Goal: Transaction & Acquisition: Purchase product/service

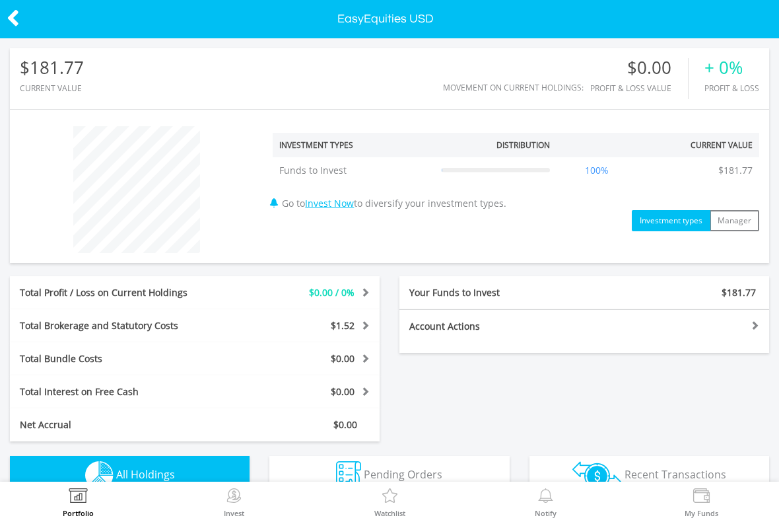
scroll to position [127, 254]
click at [227, 505] on img at bounding box center [234, 497] width 20 height 18
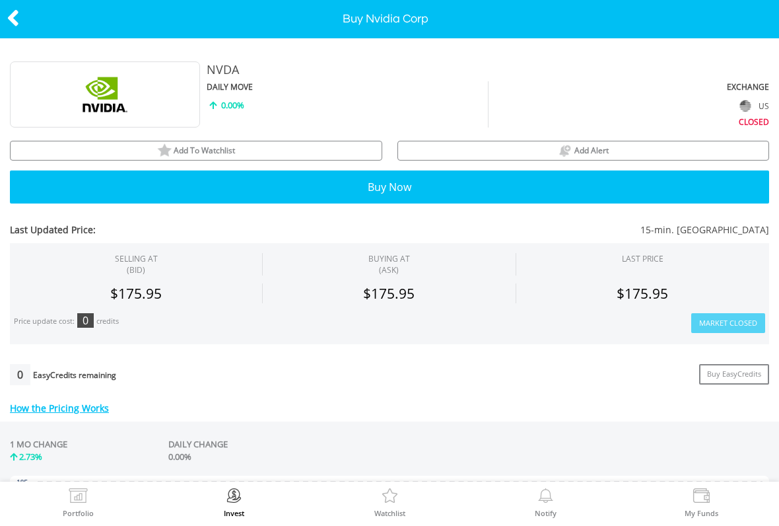
click at [107, 184] on button "Buy Now" at bounding box center [389, 186] width 759 height 33
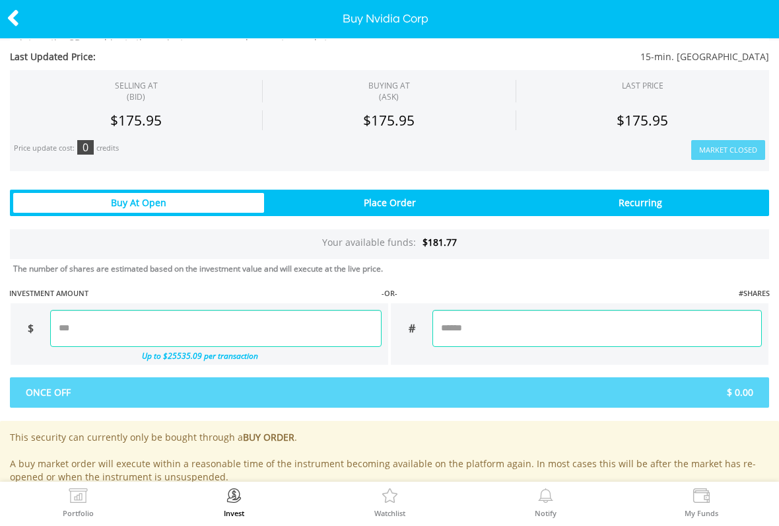
scroll to position [802, 0]
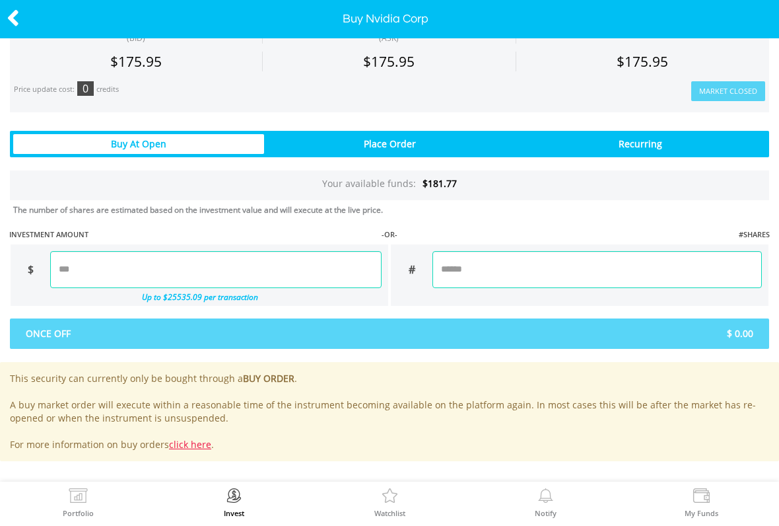
click at [514, 266] on input "number" at bounding box center [598, 269] width 330 height 37
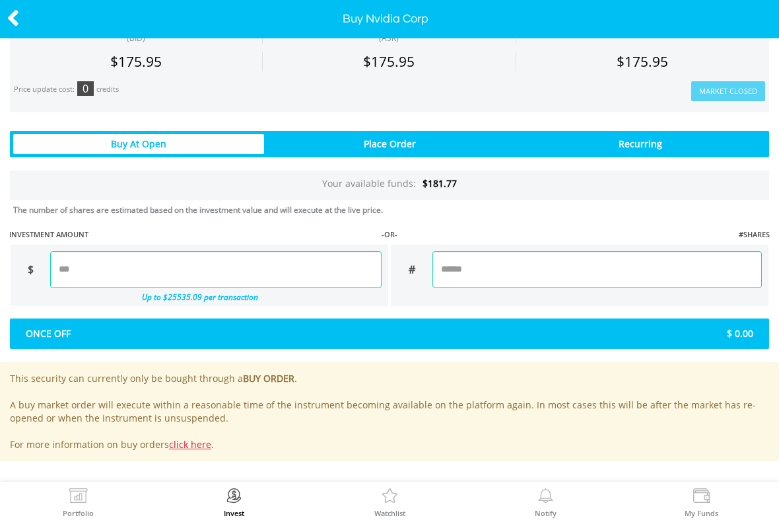
type input "****"
click at [683, 216] on div "Last Updated Price: 15-min. Delayed SELLING AT (BID) BUYING AT (ASK) LAST PRICE" at bounding box center [389, 6] width 779 height 909
type input "******"
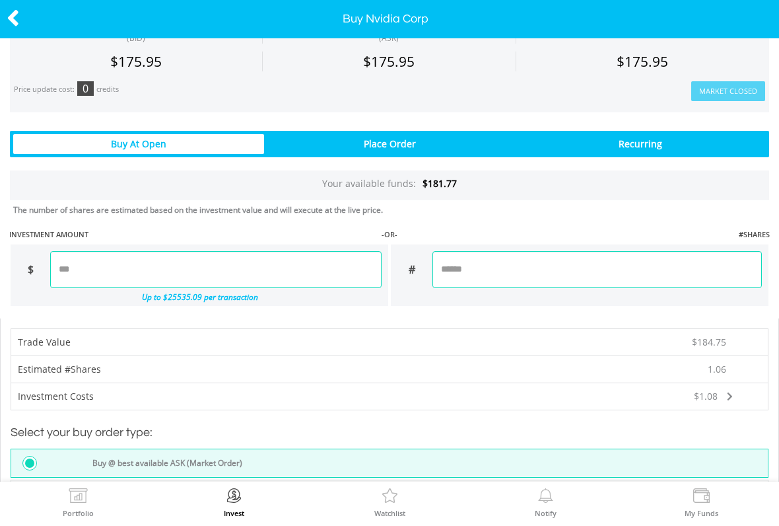
click at [709, 261] on input "****" at bounding box center [598, 269] width 330 height 37
type input "*****"
click at [699, 210] on div "Last Updated Price: 15-min. Delayed SELLING AT (BID) BUYING AT (ASK) LAST PRICE" at bounding box center [389, 139] width 779 height 1174
type input "******"
click at [678, 260] on input "*****" at bounding box center [598, 269] width 330 height 37
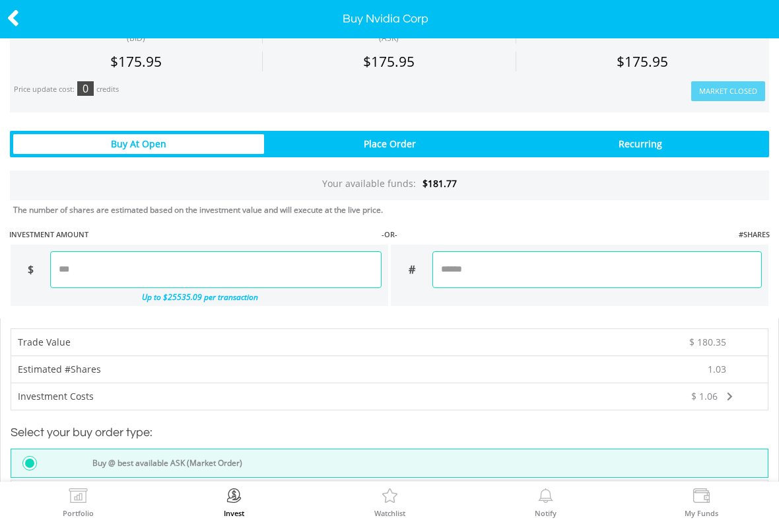
type input "*****"
click at [686, 223] on div "Last Updated Price: 15-min. Delayed SELLING AT (BID) BUYING AT (ASK) LAST PRICE" at bounding box center [389, 108] width 779 height 1113
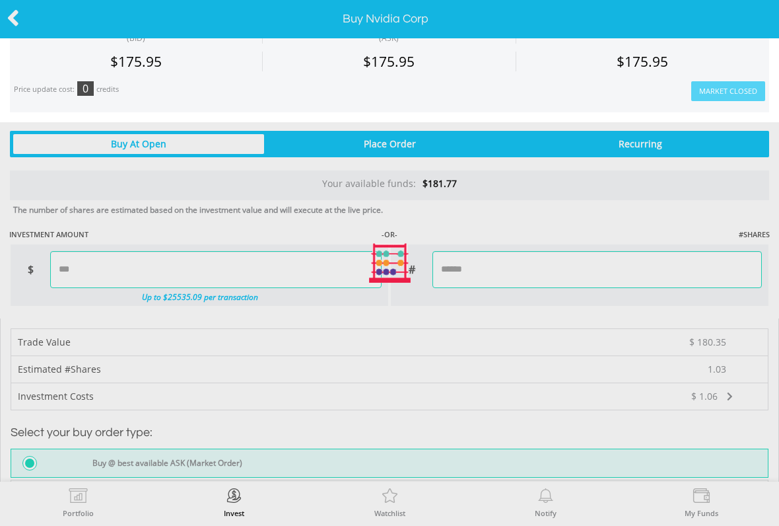
click at [694, 212] on div at bounding box center [389, 263] width 779 height 526
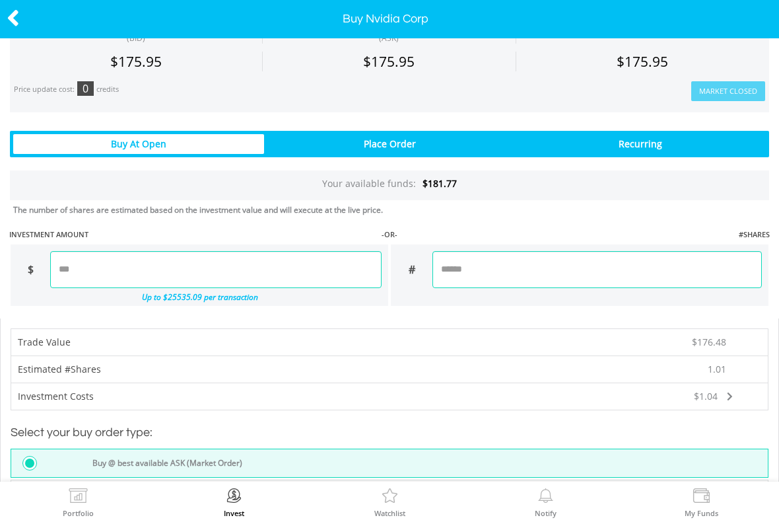
click at [92, 274] on input "******" at bounding box center [216, 269] width 332 height 37
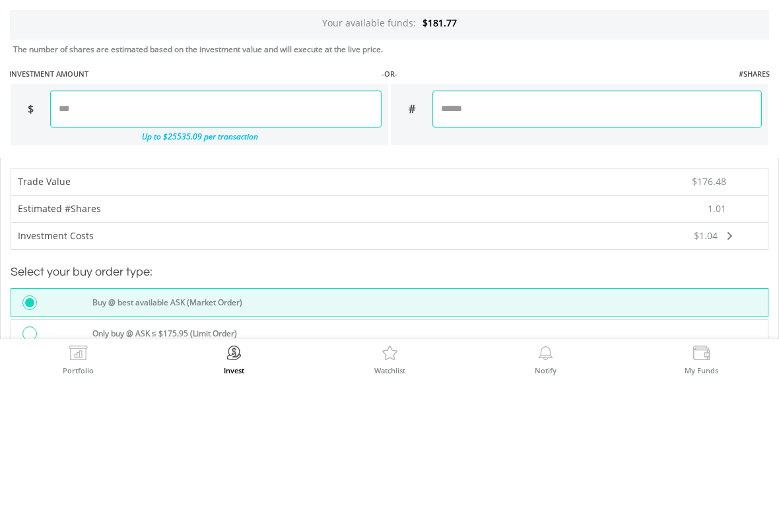
scroll to position [821, 0]
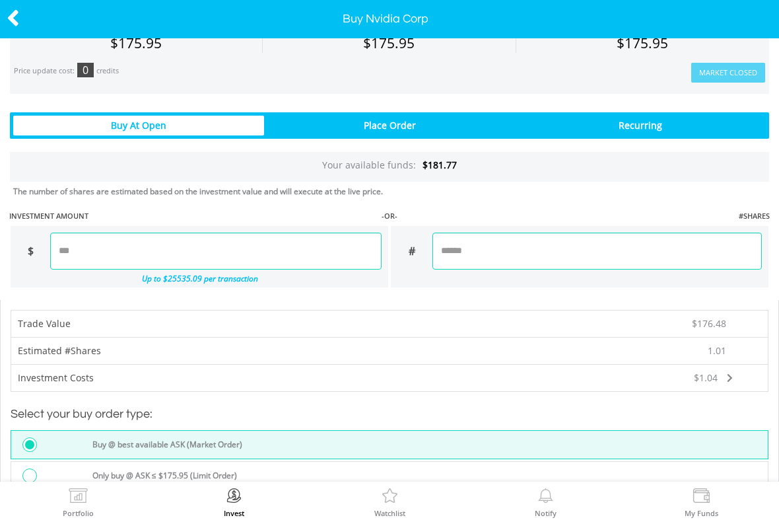
click at [83, 250] on input "**" at bounding box center [216, 250] width 332 height 37
click at [720, 185] on div "Last Updated Price: 15-min. Delayed SELLING AT (BID) BUYING AT (ASK) LAST PRICE" at bounding box center [389, 89] width 779 height 1113
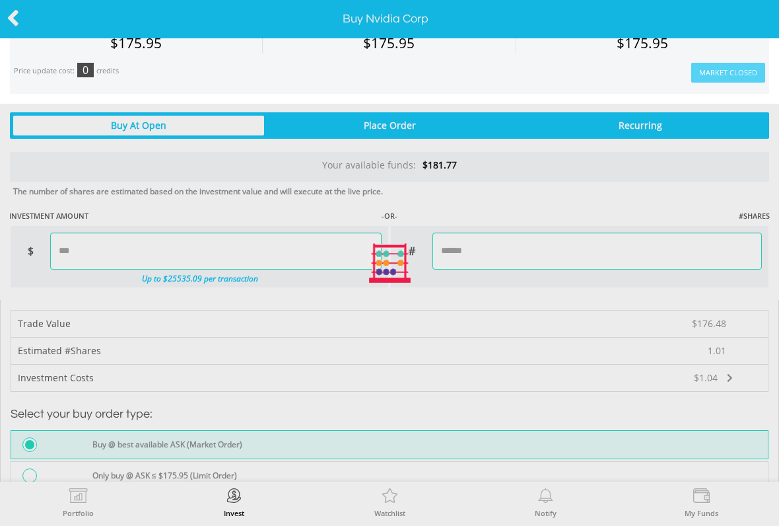
type input "******"
type input "*****"
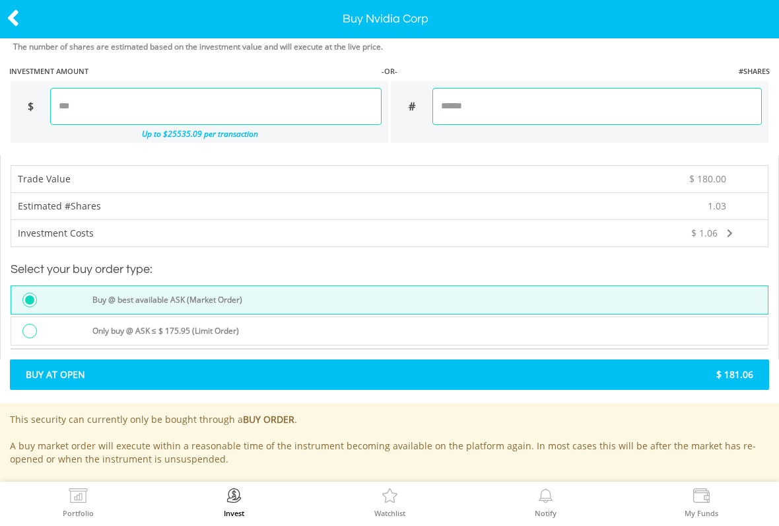
scroll to position [965, 0]
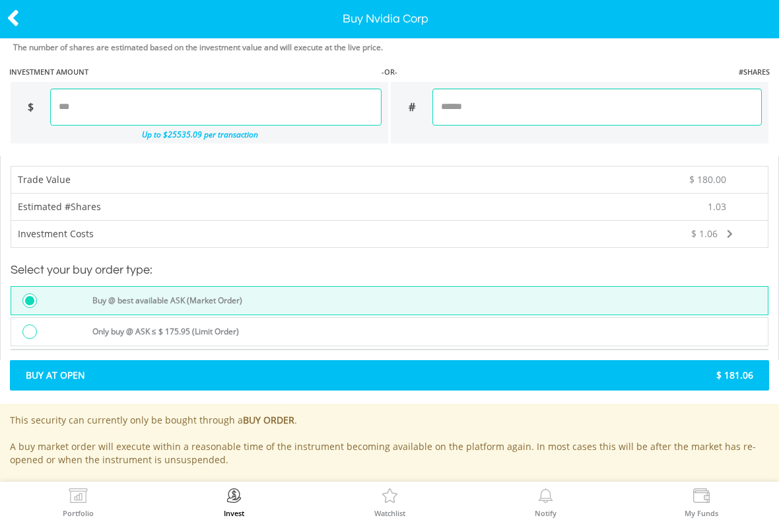
click at [709, 376] on span "$ 181.06" at bounding box center [577, 374] width 374 height 13
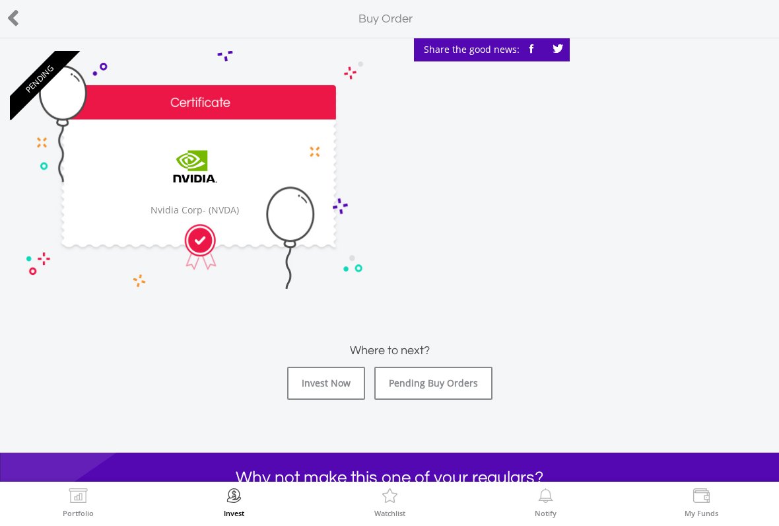
scroll to position [120, 0]
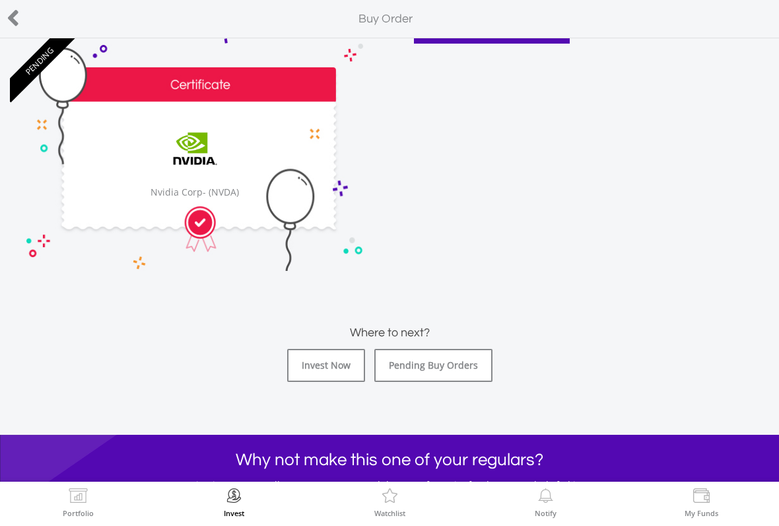
click at [91, 165] on div "﻿ Nvidia Corp Nvidia Corp - (NVDA)" at bounding box center [195, 152] width 370 height 238
click at [306, 371] on link "Invest Now" at bounding box center [326, 365] width 78 height 33
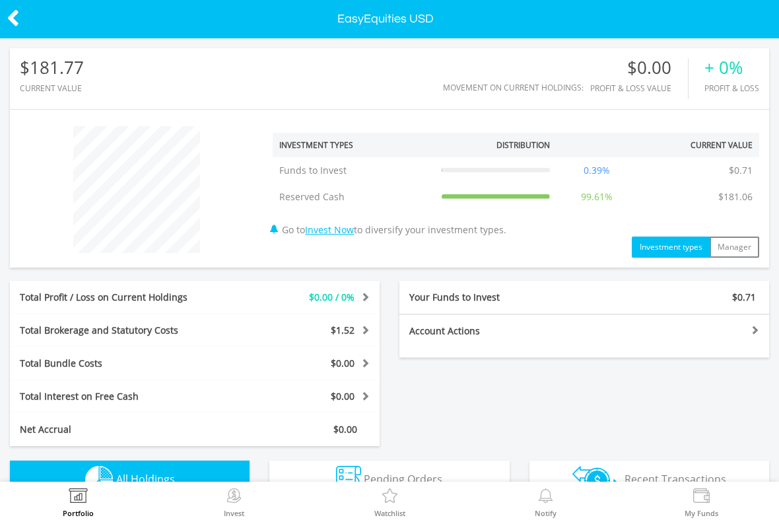
scroll to position [127, 254]
click at [434, 298] on div "Your Funds to Invest" at bounding box center [492, 297] width 185 height 13
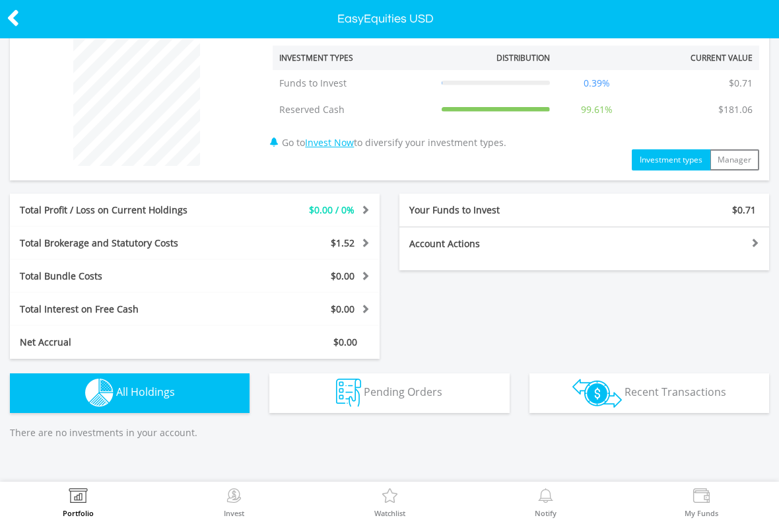
click at [427, 400] on button "Pending Orders Pending Orders" at bounding box center [389, 393] width 240 height 40
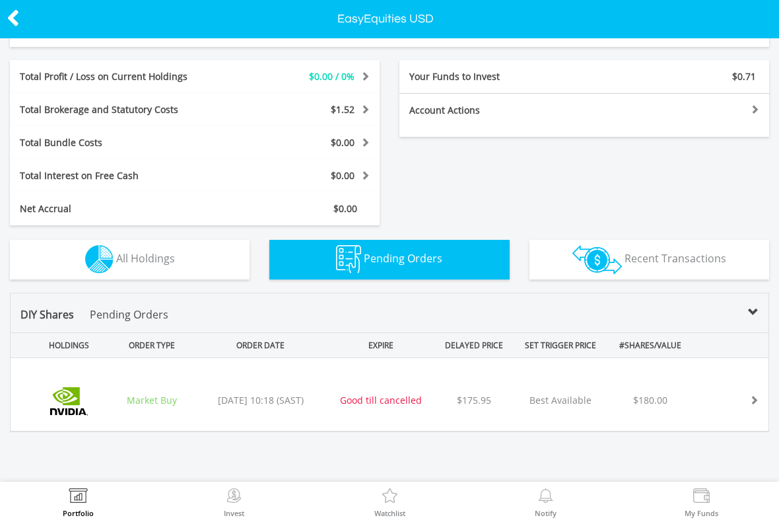
scroll to position [220, 0]
click at [433, 415] on div "﻿ Nvidia Corp (NVDA) Market Buy 2025/08/20 10:18 (SAST) Good till cancelled $17…" at bounding box center [390, 395] width 758 height 73
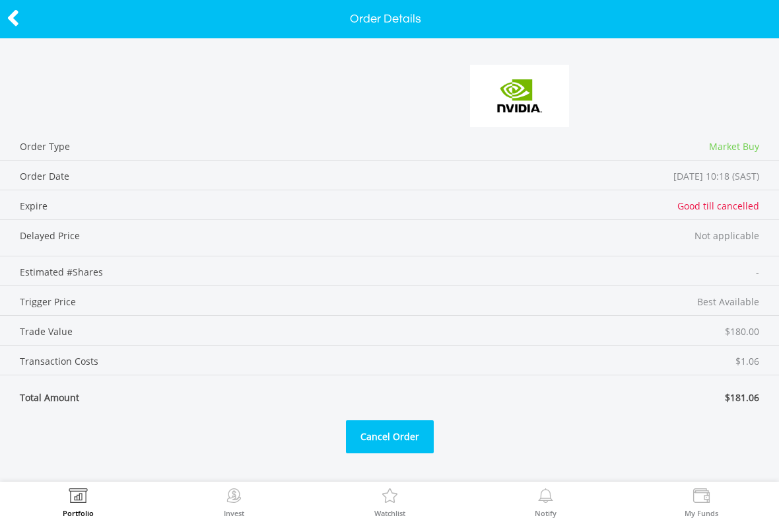
click at [56, 514] on div "Portfolio" at bounding box center [78, 501] width 156 height 41
click at [77, 505] on img at bounding box center [78, 497] width 20 height 18
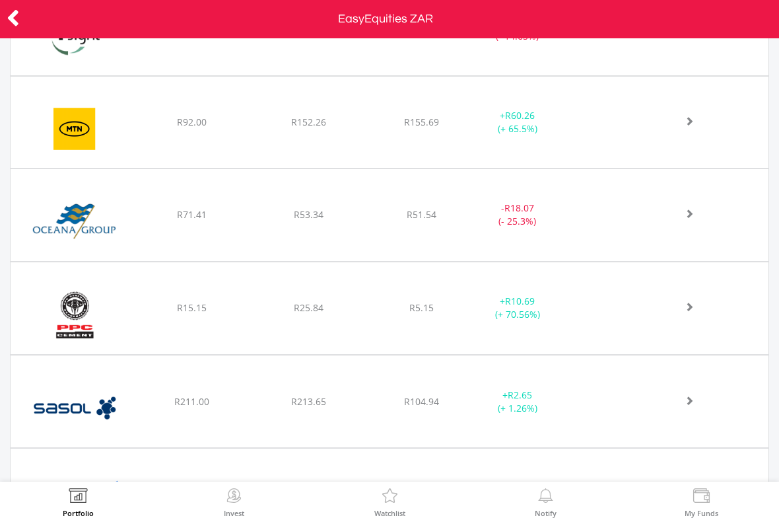
scroll to position [601, 0]
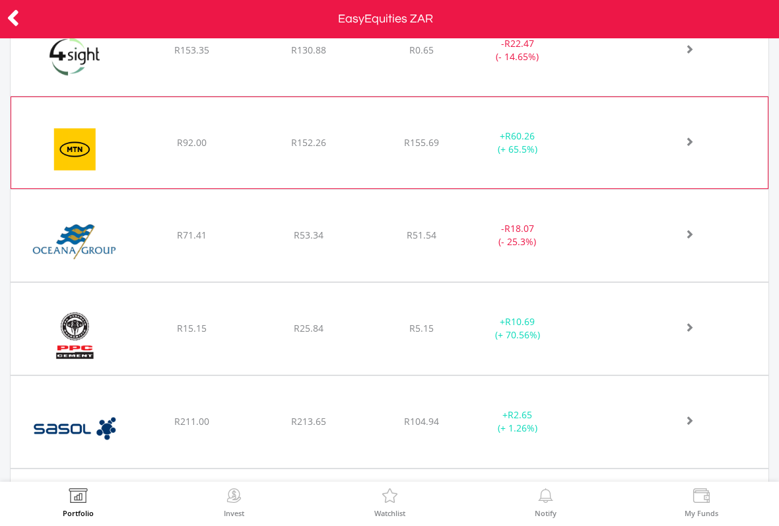
click at [50, 160] on img at bounding box center [75, 149] width 114 height 71
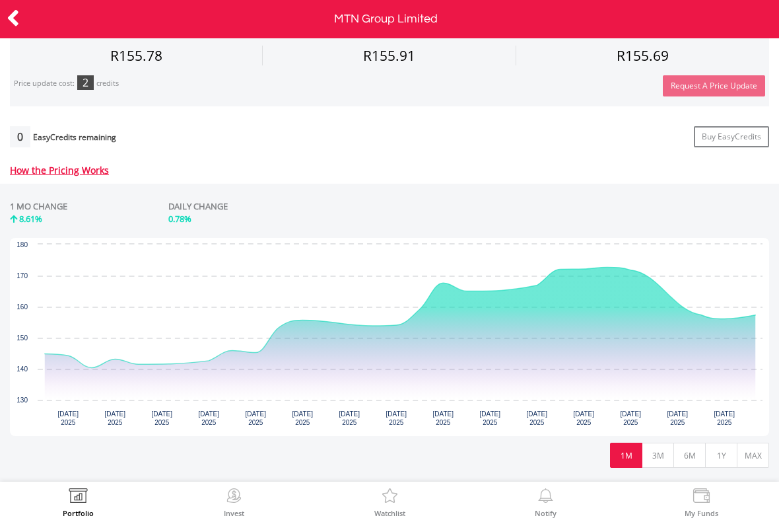
scroll to position [513, 0]
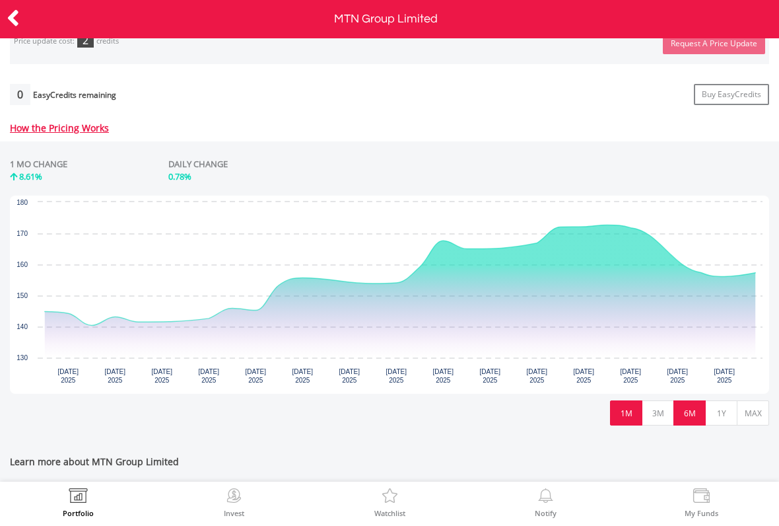
click at [693, 417] on button "6M" at bounding box center [690, 412] width 32 height 25
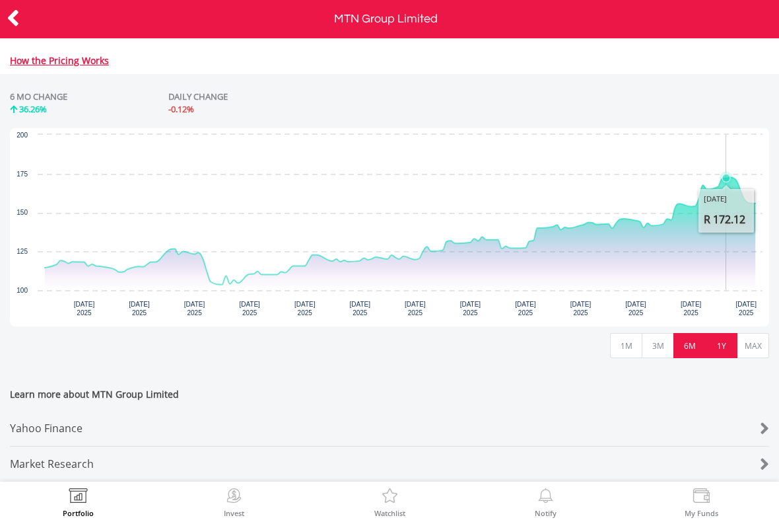
click at [727, 337] on button "1Y" at bounding box center [721, 345] width 32 height 25
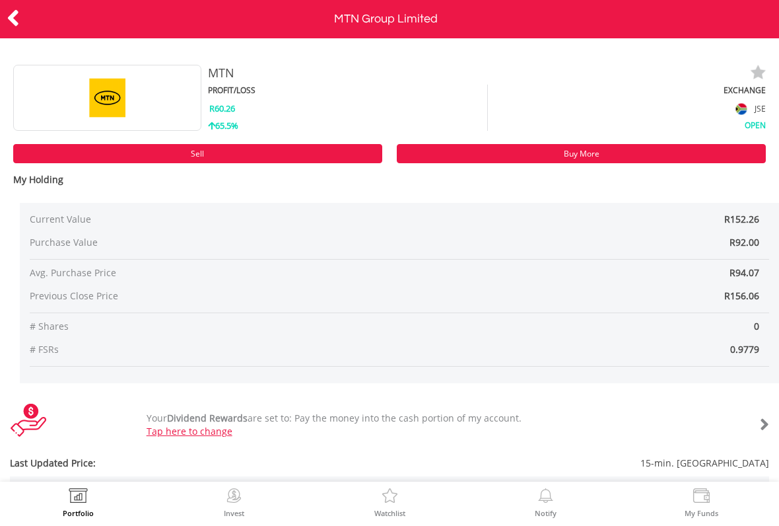
scroll to position [0, 0]
click at [18, 14] on icon at bounding box center [13, 18] width 13 height 26
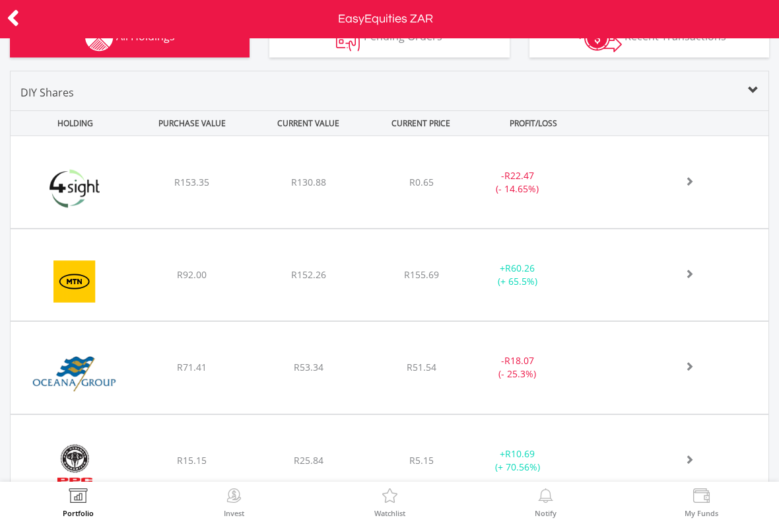
scroll to position [470, 0]
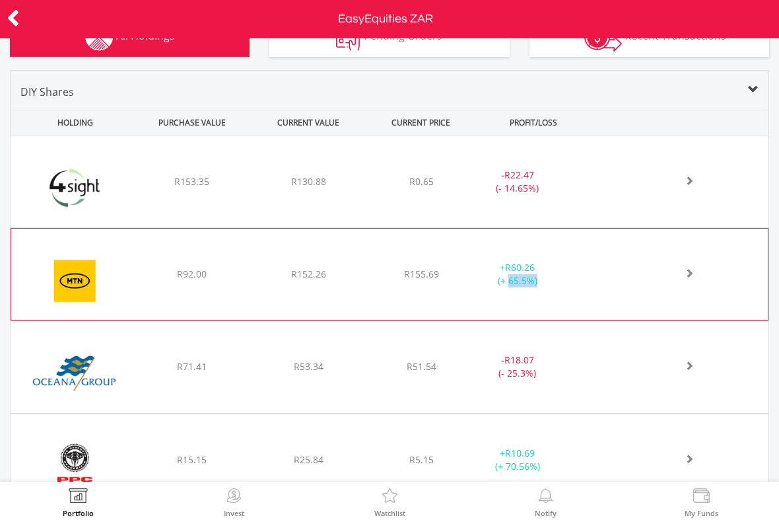
click at [748, 227] on div "﻿ MTN Group Limited R92.00 R152.26 R155.69 + R60.26 (+ 65.5%)" at bounding box center [390, 181] width 758 height 92
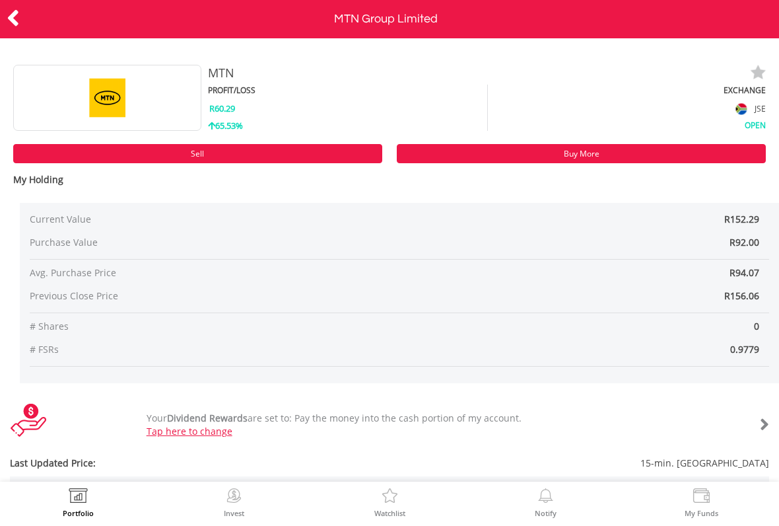
click at [13, 5] on icon at bounding box center [13, 18] width 13 height 26
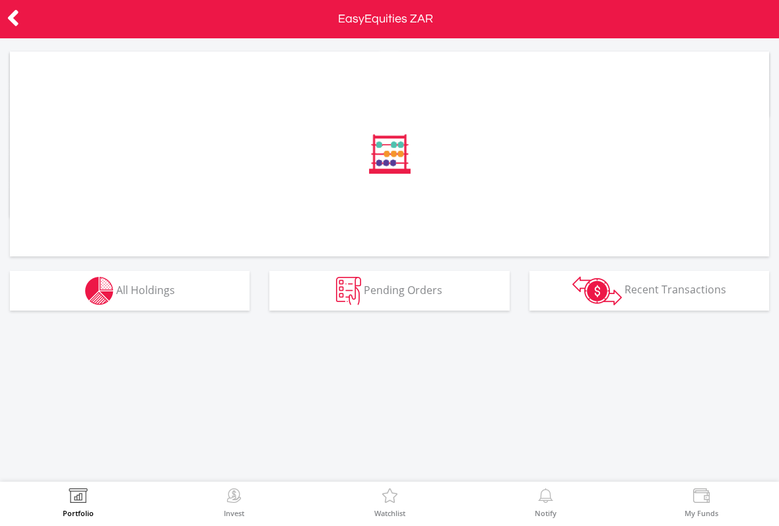
click at [18, 19] on icon at bounding box center [13, 18] width 13 height 26
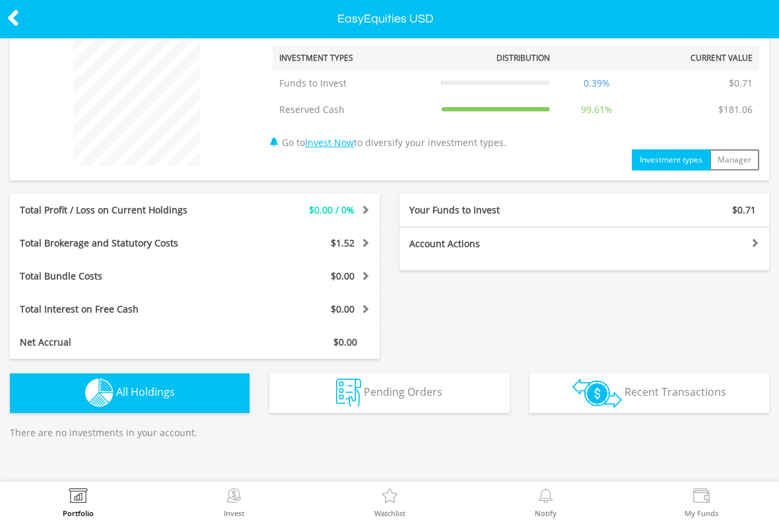
scroll to position [87, 0]
click at [102, 489] on div "Portfolio" at bounding box center [78, 501] width 156 height 41
click at [100, 483] on div "Portfolio" at bounding box center [78, 501] width 156 height 41
click at [100, 482] on div "Portfolio" at bounding box center [78, 501] width 156 height 41
click at [18, 11] on icon at bounding box center [13, 18] width 13 height 26
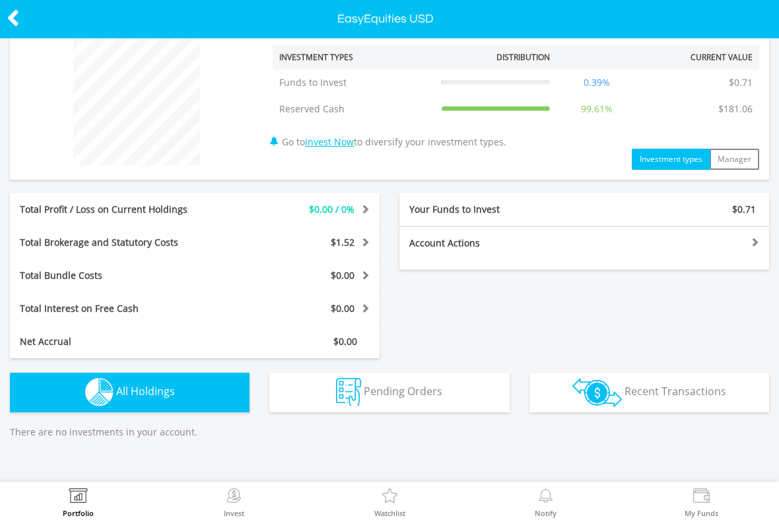
scroll to position [87, 0]
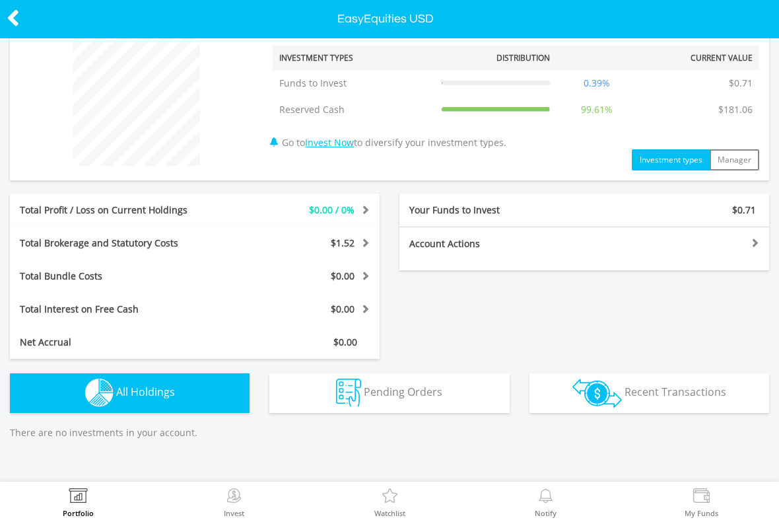
click at [493, 395] on button "Pending Orders Pending Orders" at bounding box center [389, 393] width 240 height 40
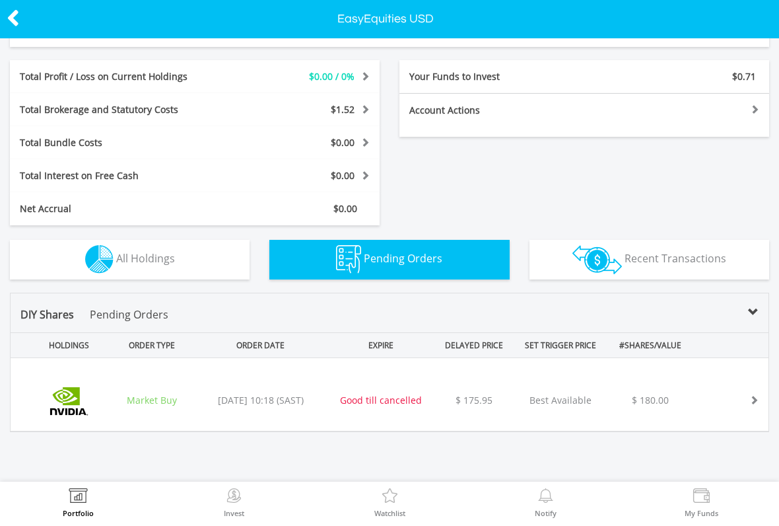
scroll to position [220, 0]
click at [605, 400] on div "$ 180.00" at bounding box center [650, 400] width 91 height 13
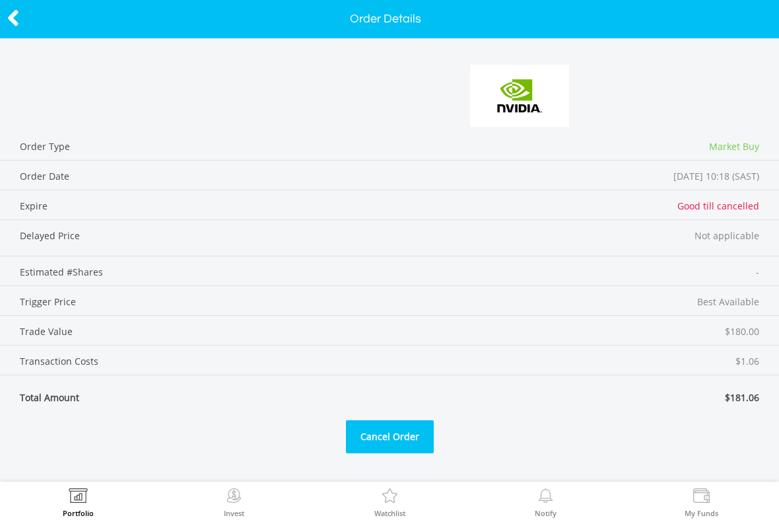
click at [225, 497] on img at bounding box center [234, 497] width 20 height 18
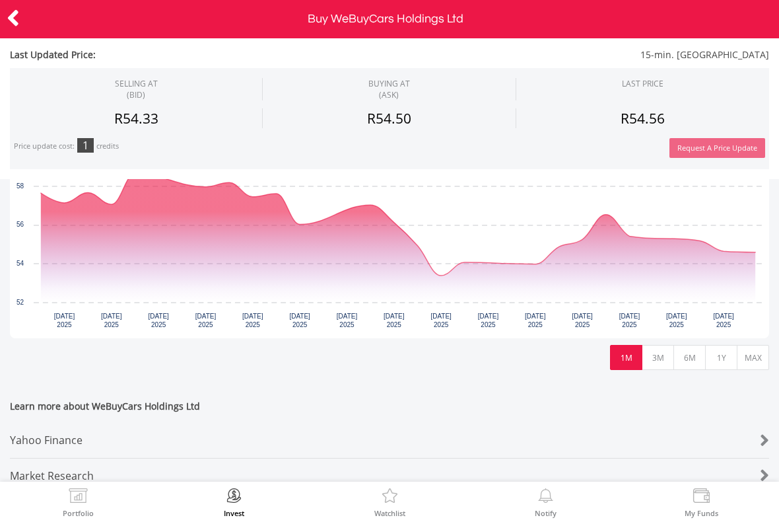
scroll to position [336, 0]
click at [655, 366] on button "3M" at bounding box center [658, 356] width 32 height 25
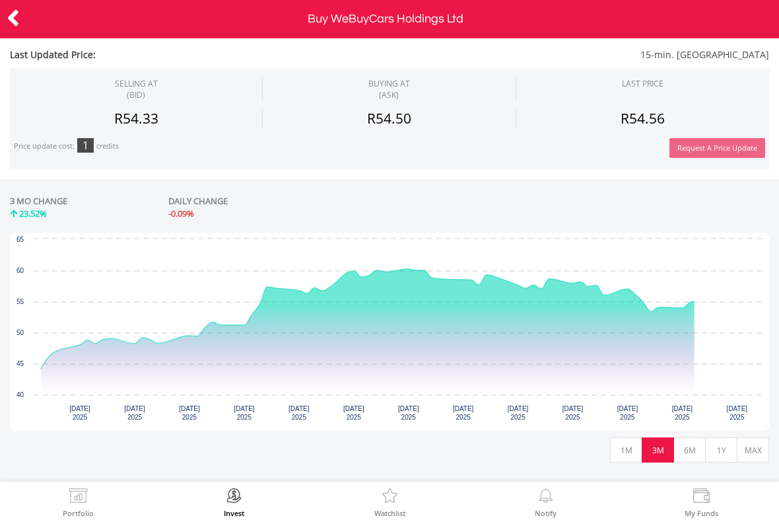
scroll to position [240, 0]
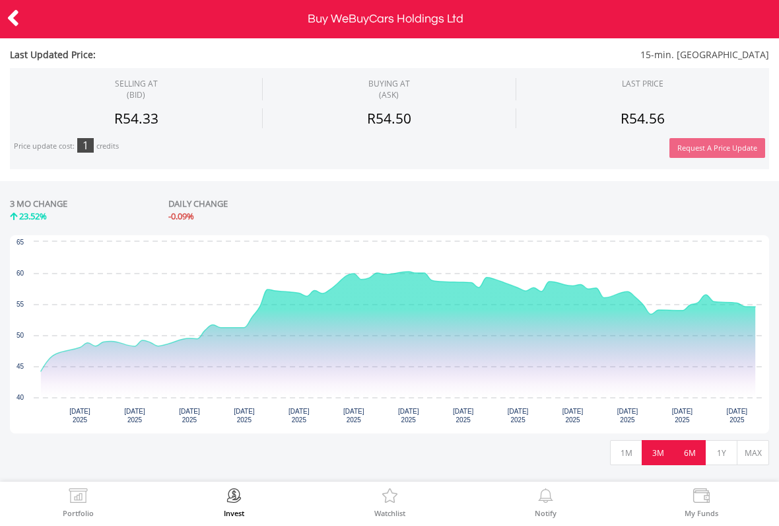
click at [688, 454] on button "6M" at bounding box center [690, 452] width 32 height 25
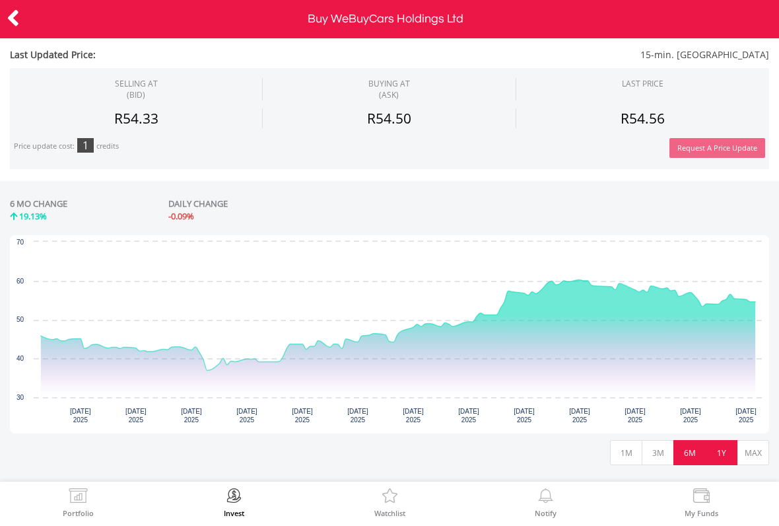
click at [711, 455] on button "1Y" at bounding box center [721, 452] width 32 height 25
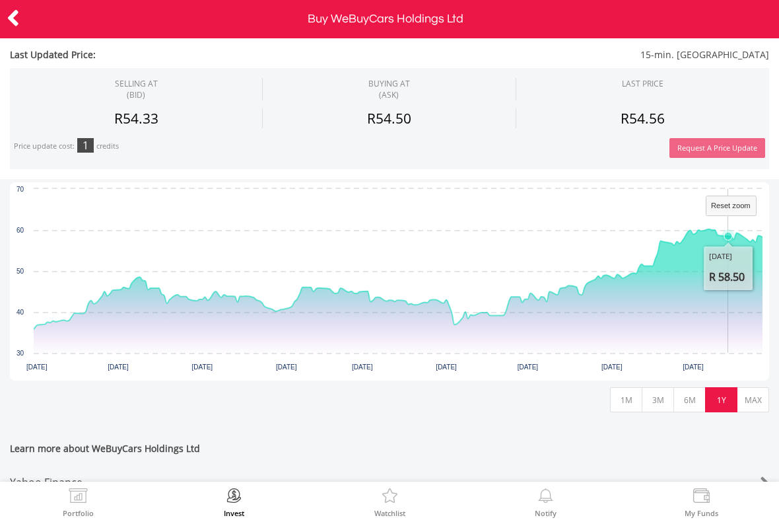
scroll to position [286, 0]
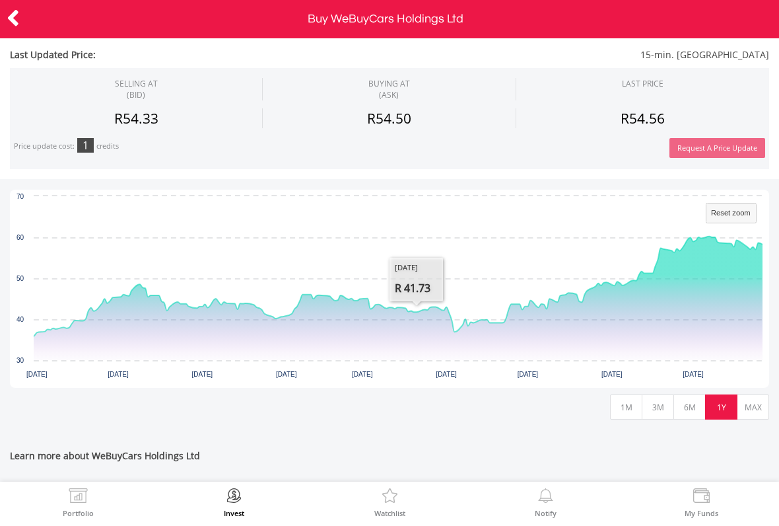
click at [16, 11] on icon at bounding box center [13, 18] width 13 height 26
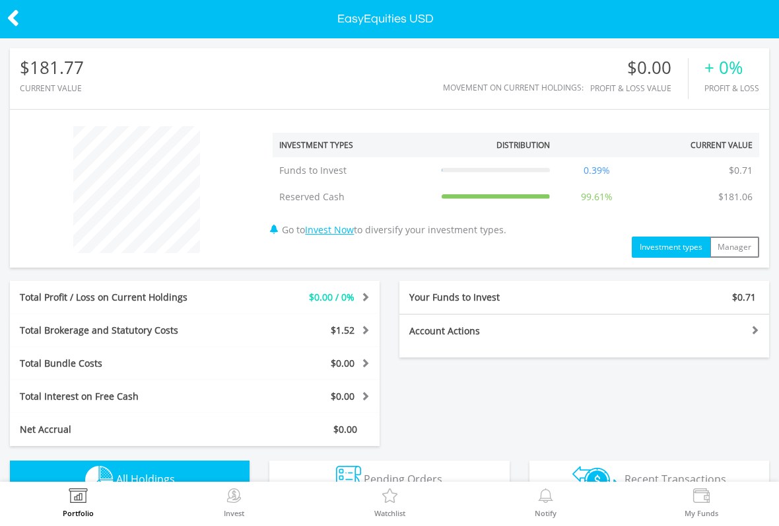
scroll to position [127, 254]
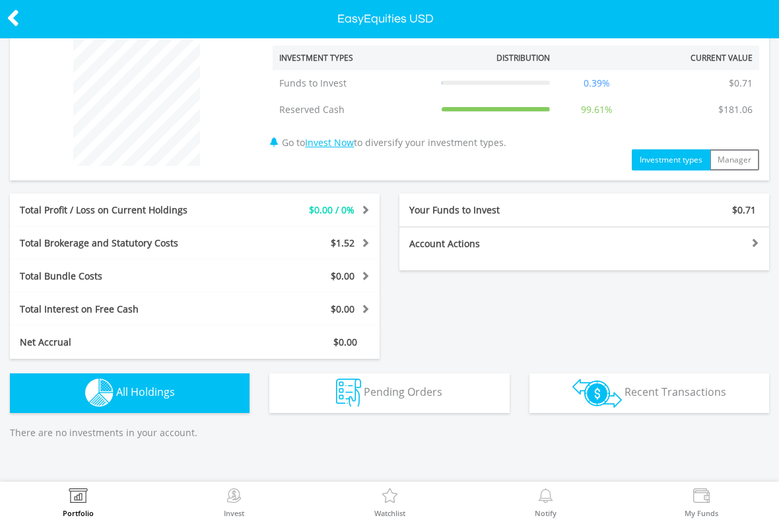
click at [465, 401] on button "Pending Orders Pending Orders" at bounding box center [389, 393] width 240 height 40
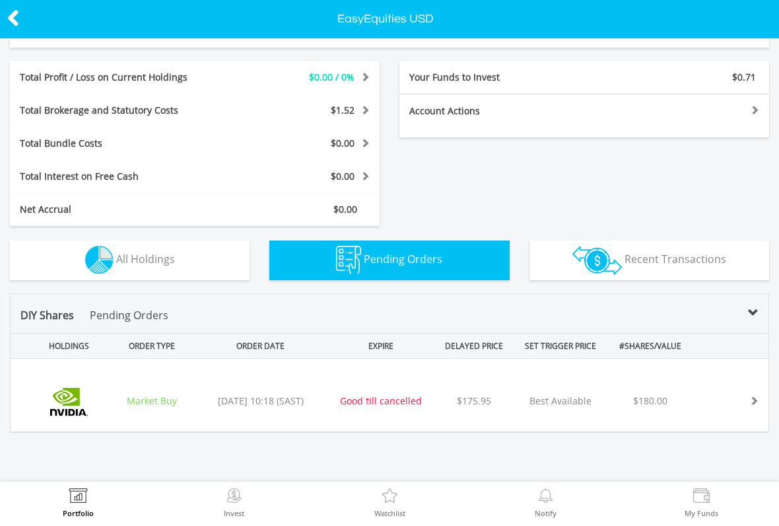
scroll to position [220, 0]
